Goal: Task Accomplishment & Management: Manage account settings

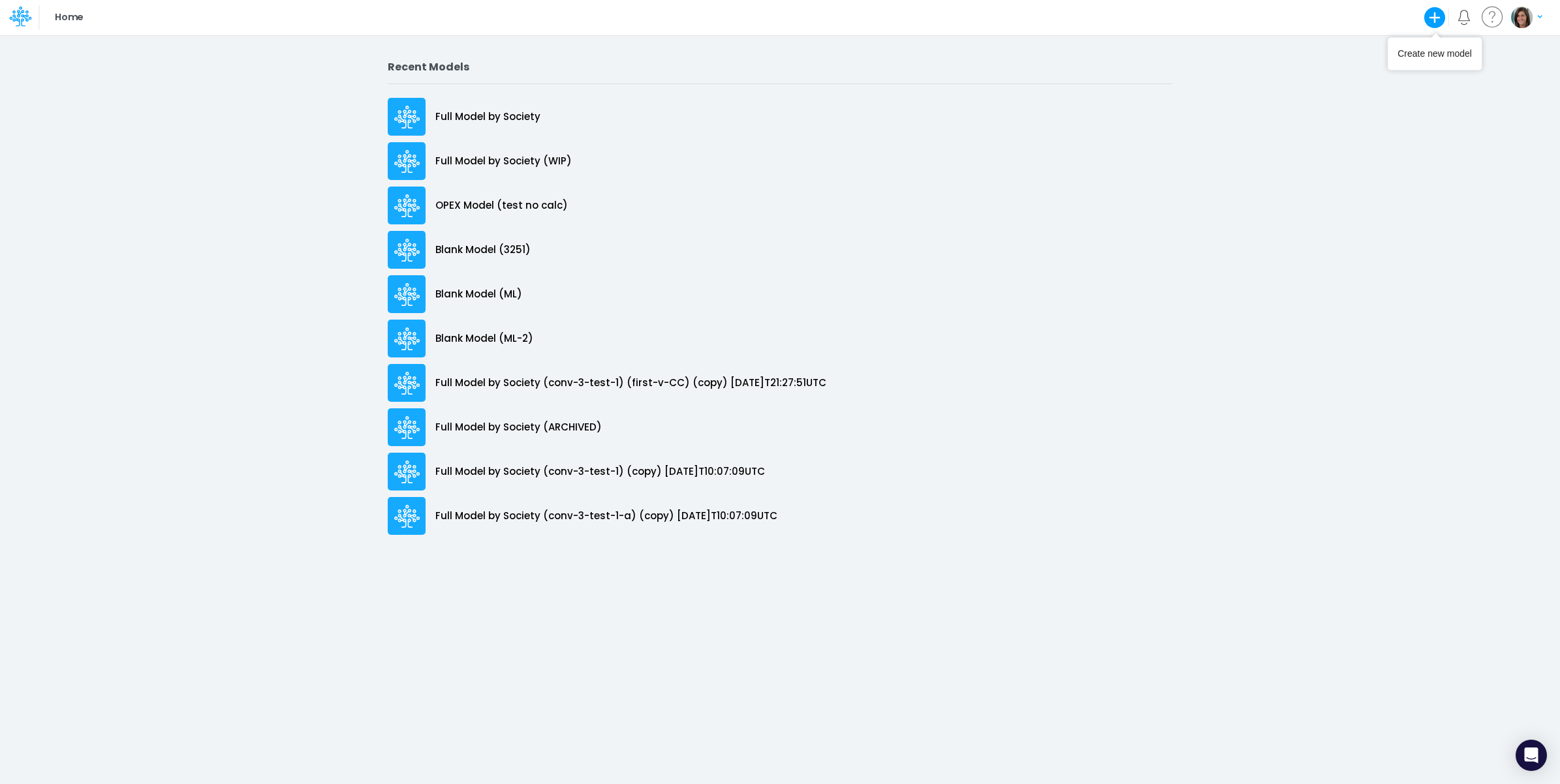
click at [1541, 18] on icon "button" at bounding box center [1539, 17] width 5 height 8
click at [1489, 77] on button "Log out" at bounding box center [1473, 76] width 140 height 20
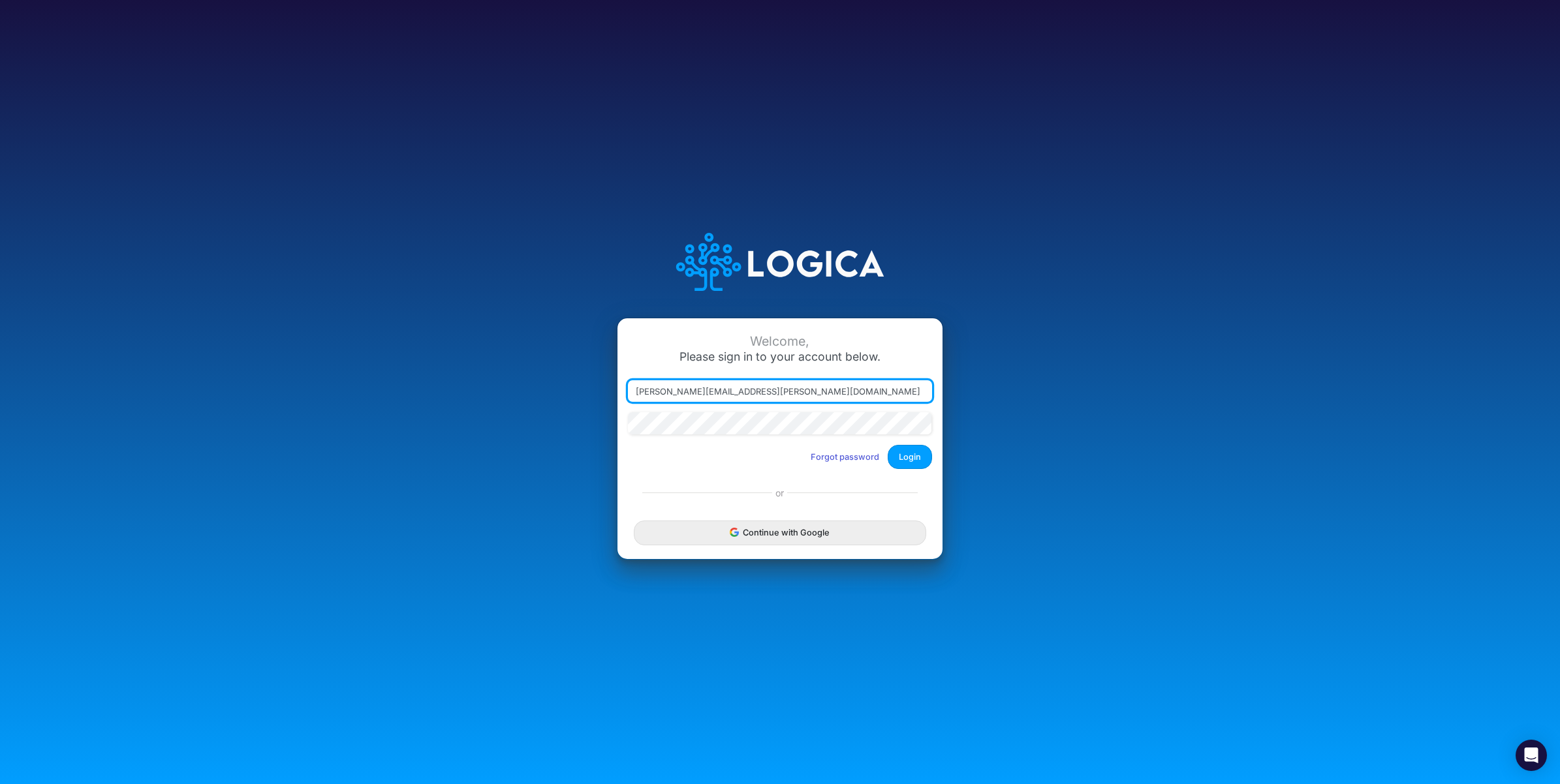
drag, startPoint x: 695, startPoint y: 390, endPoint x: 911, endPoint y: 395, distance: 216.1
click at [911, 395] on div "[PERSON_NAME][EMAIL_ADDRESS][PERSON_NAME][DOMAIN_NAME]" at bounding box center [780, 392] width 304 height 22
type input "[PERSON_NAME][EMAIL_ADDRESS][PERSON_NAME][DOMAIN_NAME]"
click at [907, 454] on button "Login" at bounding box center [909, 457] width 45 height 24
